Goal: Check status: Check status

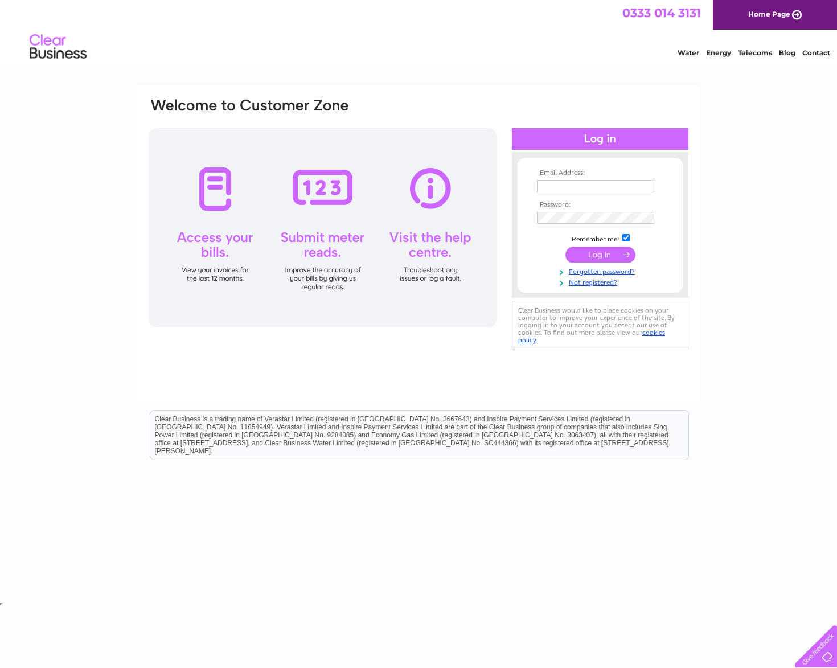
type input "ryan.francis@milton-keynes.gov.uk"
click at [589, 251] on input "submit" at bounding box center [601, 255] width 70 height 16
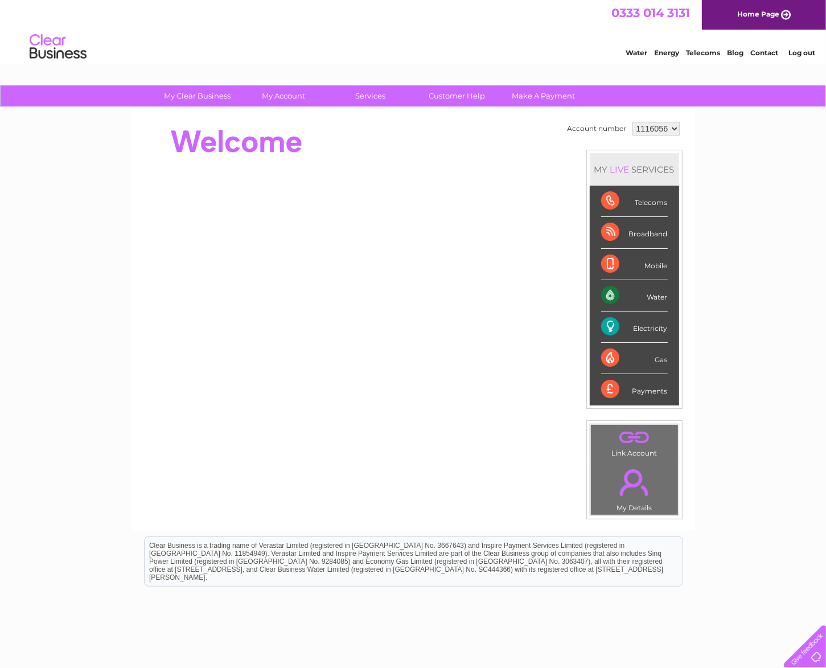
click at [611, 293] on div "Water" at bounding box center [634, 295] width 67 height 31
click at [662, 293] on div "Water" at bounding box center [634, 295] width 67 height 31
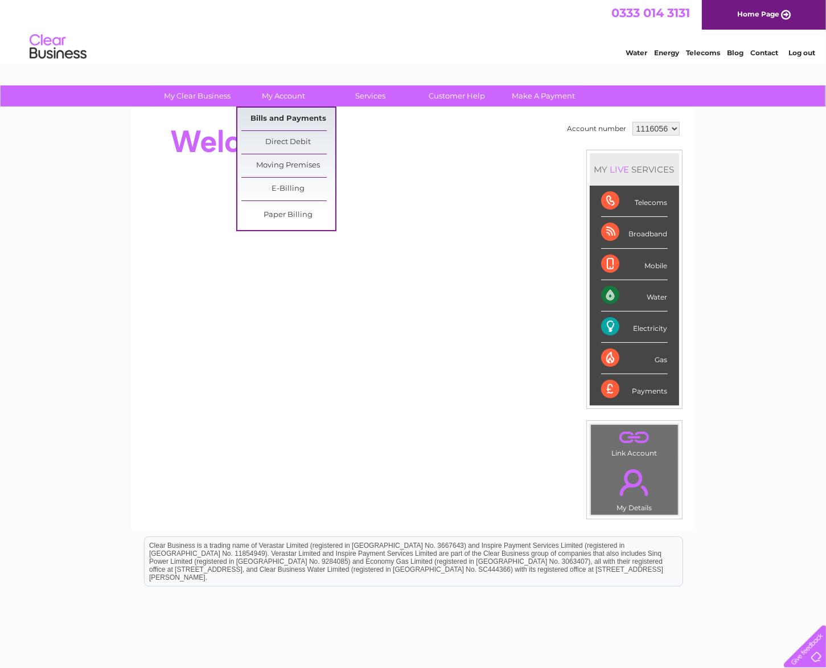
click at [306, 115] on link "Bills and Payments" at bounding box center [288, 119] width 94 height 23
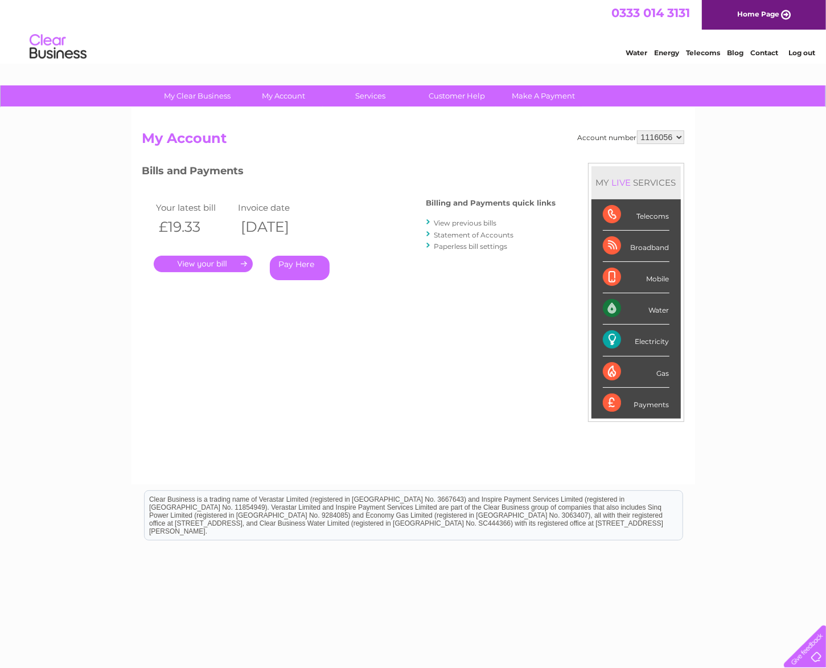
click at [224, 260] on link "." at bounding box center [203, 264] width 99 height 17
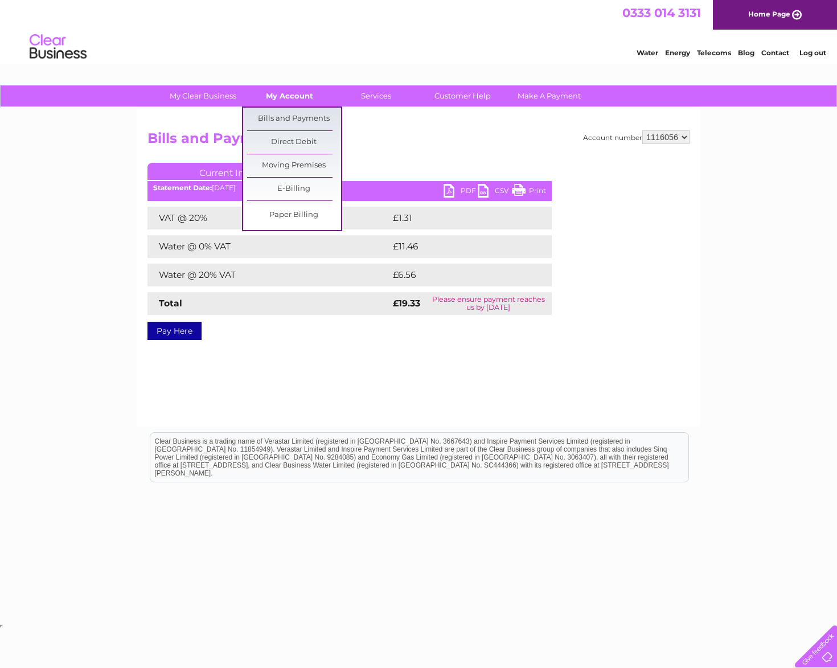
click at [284, 95] on link "My Account" at bounding box center [290, 95] width 94 height 21
click at [314, 116] on link "Bills and Payments" at bounding box center [294, 119] width 94 height 23
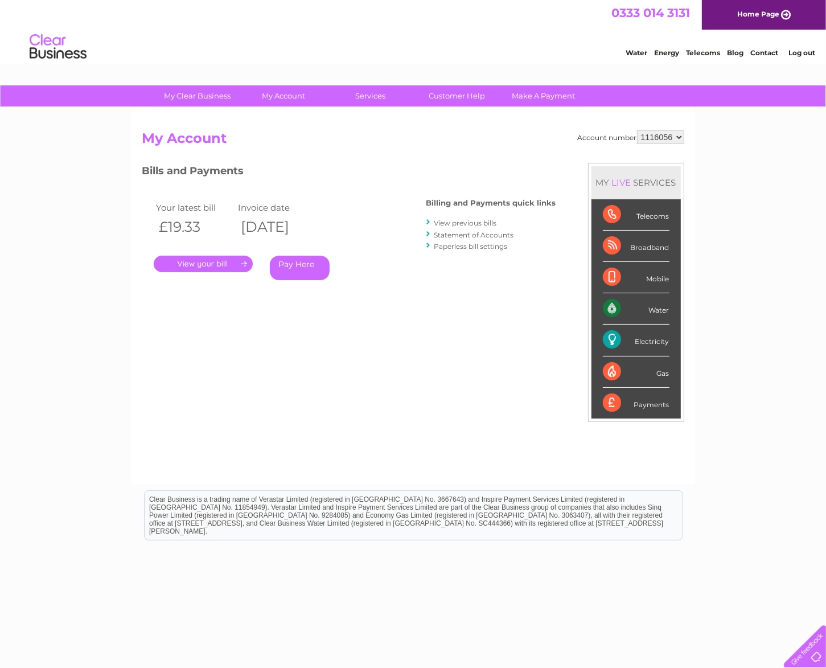
click at [457, 236] on link "Statement of Accounts" at bounding box center [475, 235] width 80 height 9
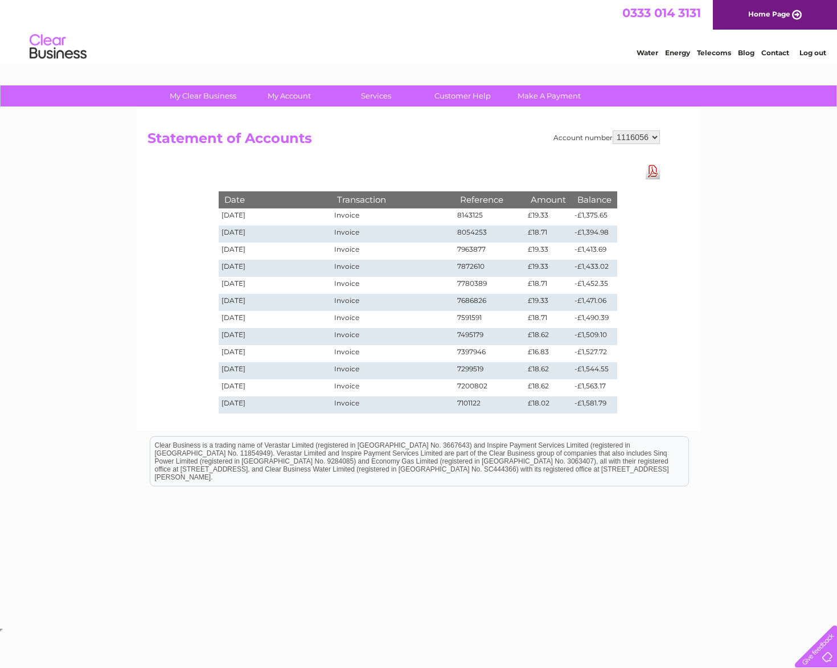
click at [608, 285] on td "-£1,452.35" at bounding box center [595, 285] width 46 height 17
click at [607, 302] on td "-£1,471.06" at bounding box center [595, 302] width 46 height 17
click at [608, 322] on td "-£1,490.39" at bounding box center [595, 319] width 46 height 17
click at [608, 402] on td "-£1,581.79" at bounding box center [595, 404] width 46 height 17
drag, startPoint x: 574, startPoint y: 218, endPoint x: 611, endPoint y: 217, distance: 37.0
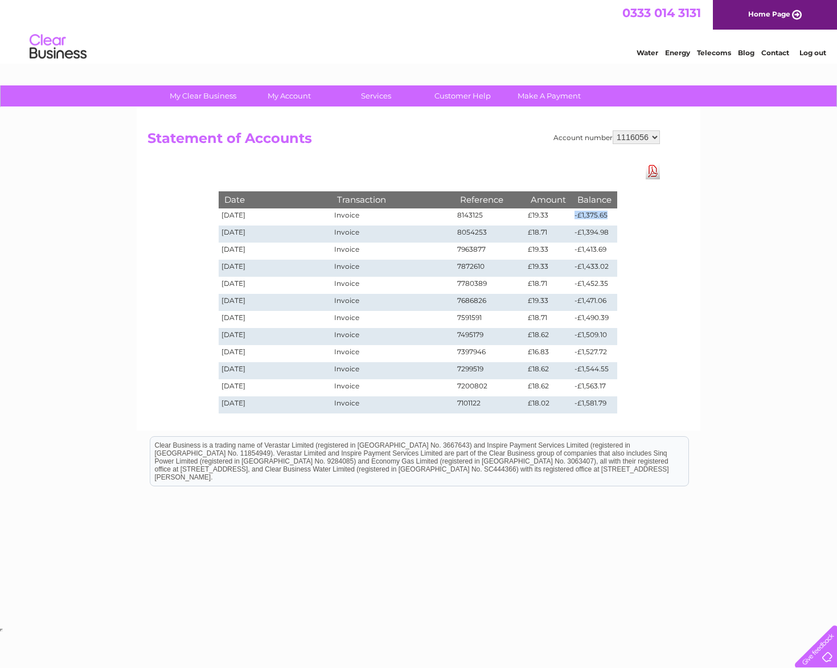
click at [611, 217] on td "-£1,375.65" at bounding box center [595, 216] width 46 height 17
click at [125, 255] on div "My Clear Business Login Details My Details My Preferences Link Account My Accou…" at bounding box center [418, 355] width 837 height 540
click at [126, 268] on div "My Clear Business Login Details My Details My Preferences Link Account My Accou…" at bounding box center [418, 355] width 837 height 540
